Goal: Find specific page/section: Find specific page/section

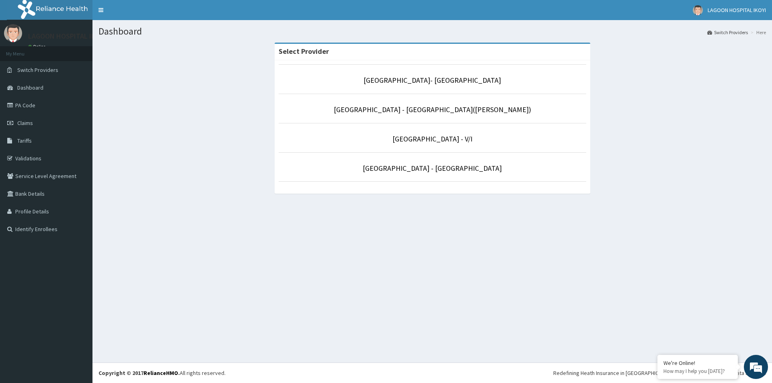
click at [455, 117] on li "[GEOGRAPHIC_DATA] - [GEOGRAPHIC_DATA]([PERSON_NAME])" at bounding box center [433, 109] width 308 height 30
click at [465, 107] on link "[GEOGRAPHIC_DATA] - [GEOGRAPHIC_DATA]([PERSON_NAME])" at bounding box center [432, 109] width 197 height 9
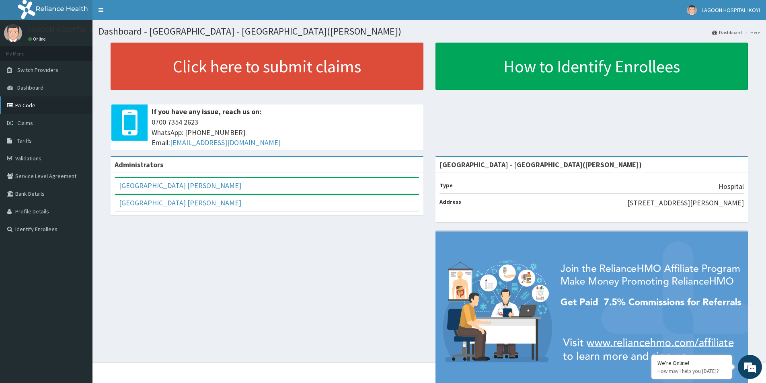
click at [33, 110] on link "PA Code" at bounding box center [46, 106] width 93 height 18
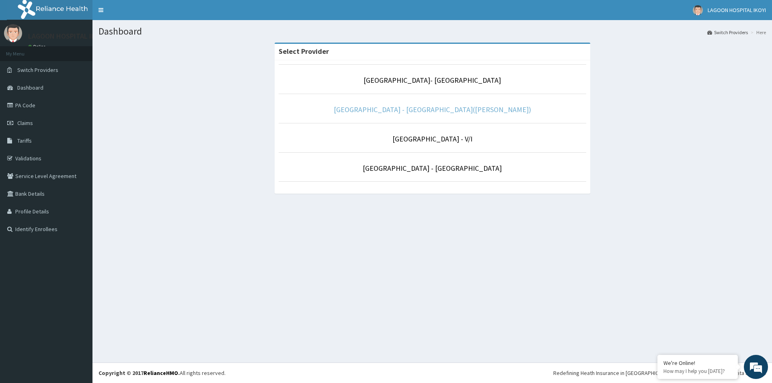
click at [455, 109] on link "[GEOGRAPHIC_DATA] - [GEOGRAPHIC_DATA]([PERSON_NAME])" at bounding box center [432, 109] width 197 height 9
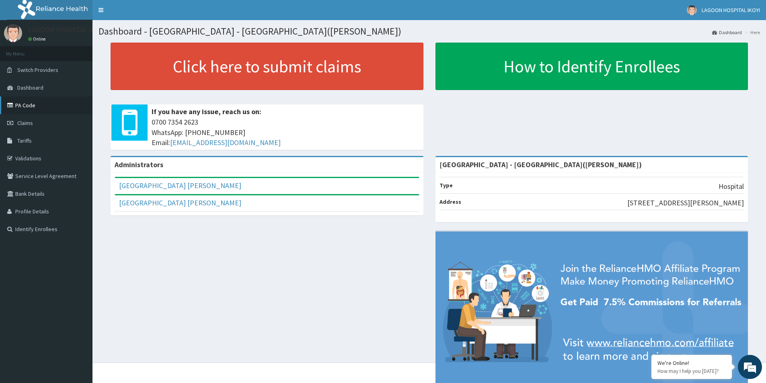
click at [35, 110] on link "PA Code" at bounding box center [46, 106] width 93 height 18
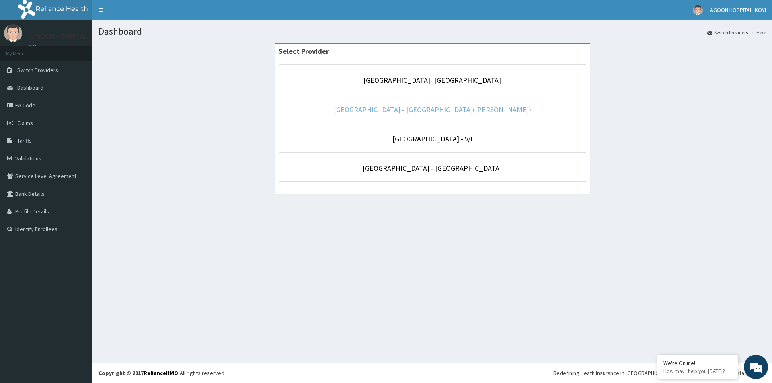
click at [451, 112] on link "[GEOGRAPHIC_DATA] - [GEOGRAPHIC_DATA]([PERSON_NAME])" at bounding box center [432, 109] width 197 height 9
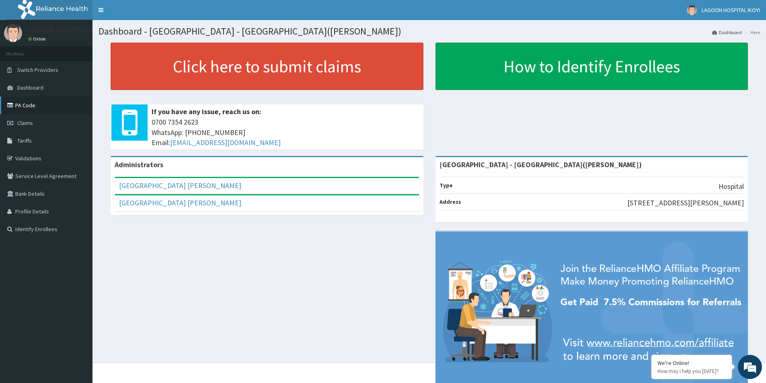
click at [31, 107] on link "PA Code" at bounding box center [46, 106] width 93 height 18
